Goal: Find specific page/section: Find specific page/section

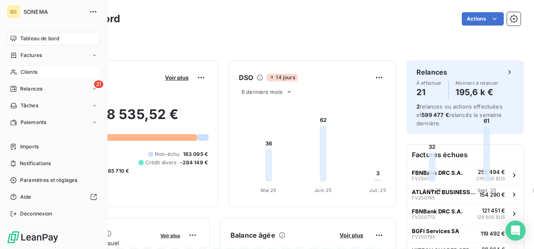
click at [34, 70] on span "Clients" at bounding box center [29, 72] width 17 height 8
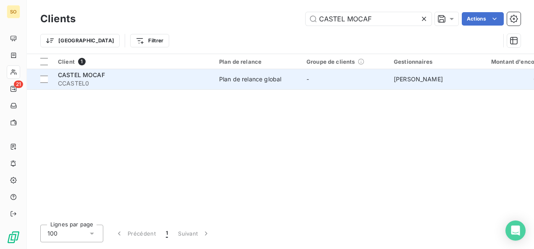
type input "CASTEL MOCAF"
click at [92, 81] on span "CCASTEL0" at bounding box center [133, 83] width 151 height 8
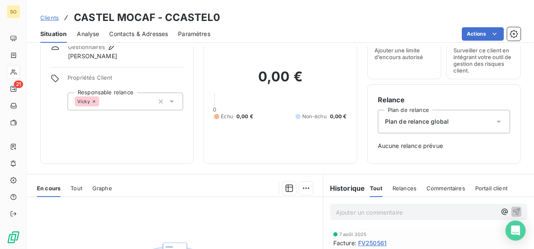
scroll to position [126, 0]
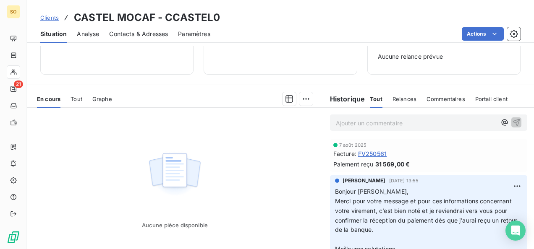
click at [366, 125] on p "Ajouter un commentaire ﻿" at bounding box center [416, 123] width 160 height 10
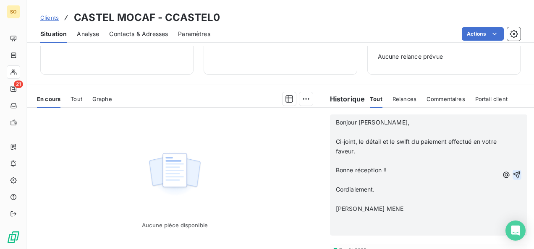
click at [513, 171] on icon "button" at bounding box center [517, 175] width 8 height 8
